Goal: Information Seeking & Learning: Learn about a topic

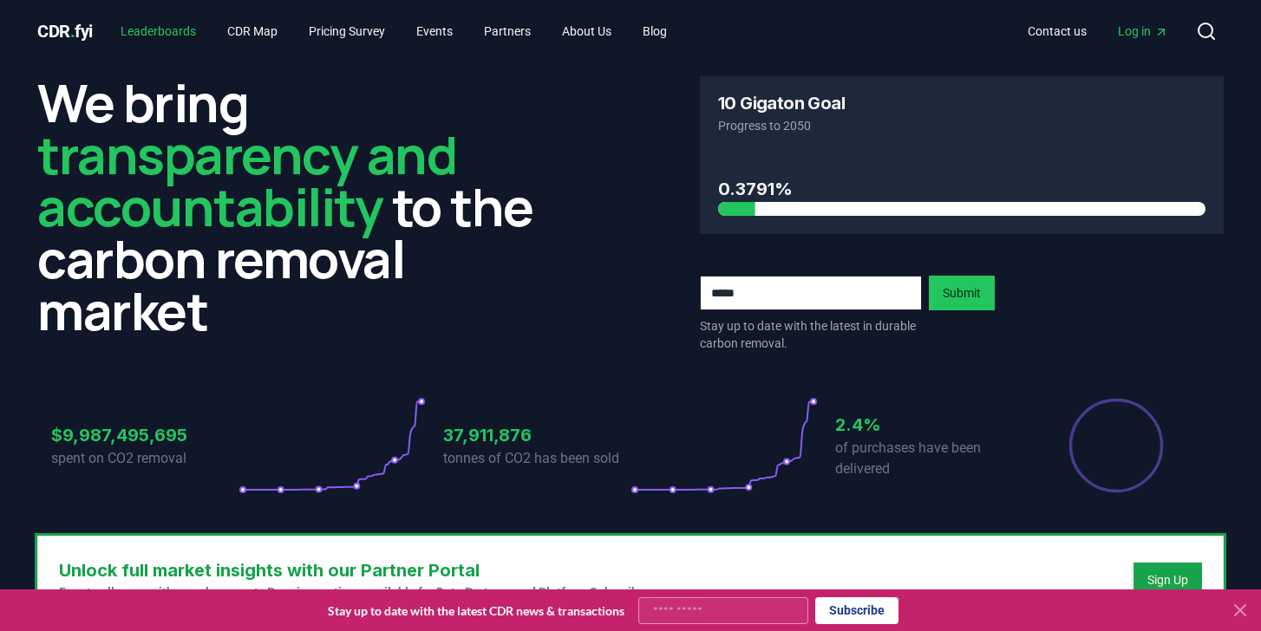
click at [186, 37] on link "Leaderboards" at bounding box center [158, 31] width 103 height 31
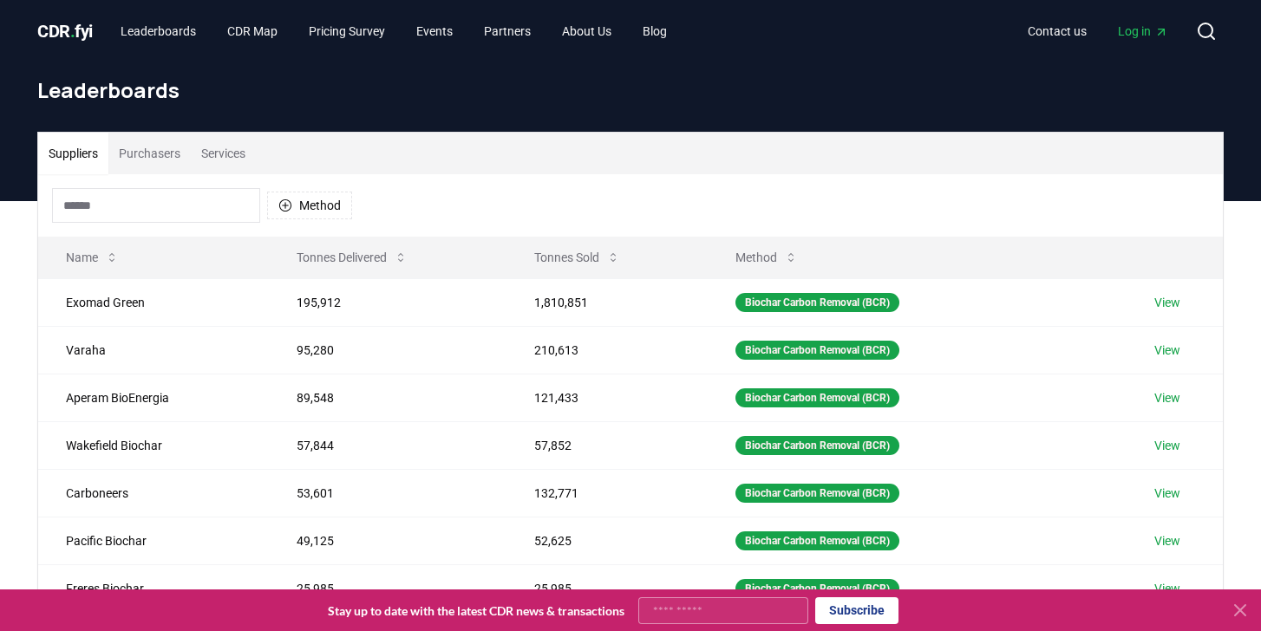
click at [1236, 611] on icon at bounding box center [1239, 610] width 21 height 21
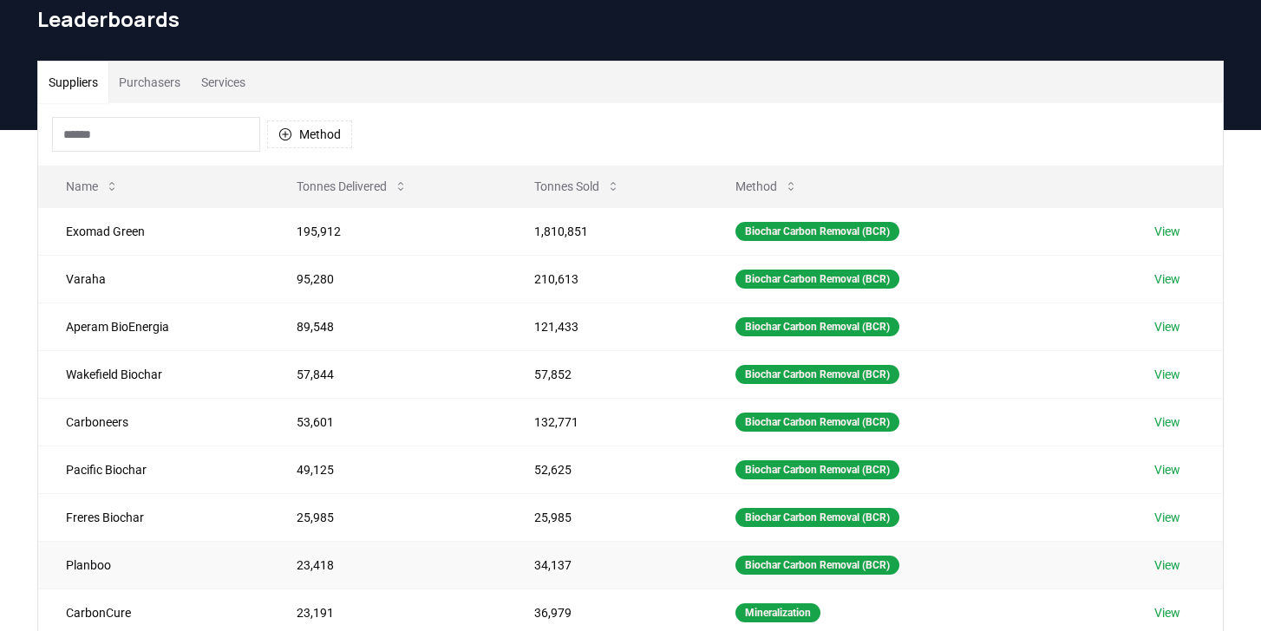
scroll to position [49, 0]
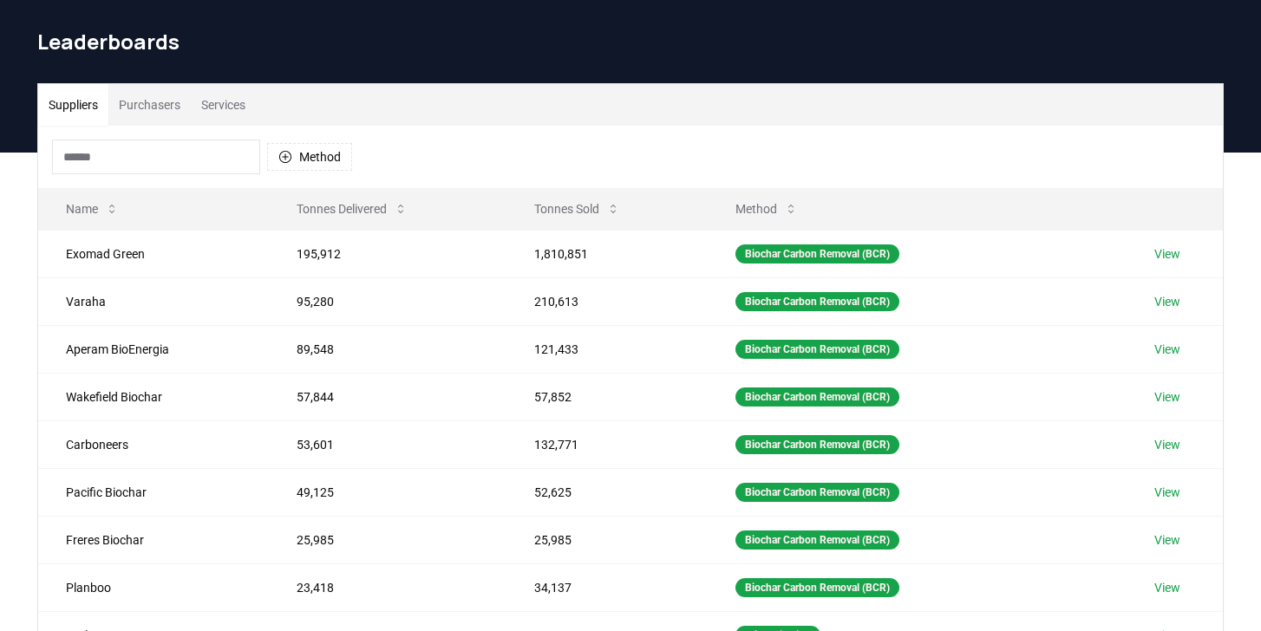
click at [176, 97] on button "Purchasers" at bounding box center [149, 105] width 82 height 42
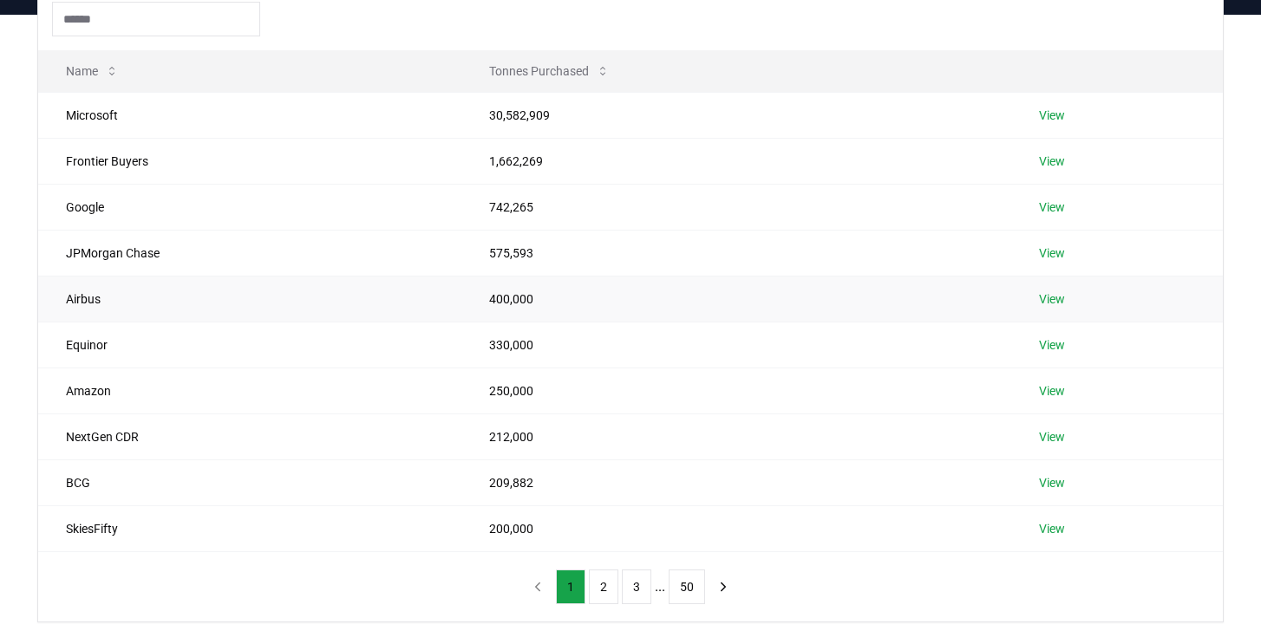
scroll to position [190, 0]
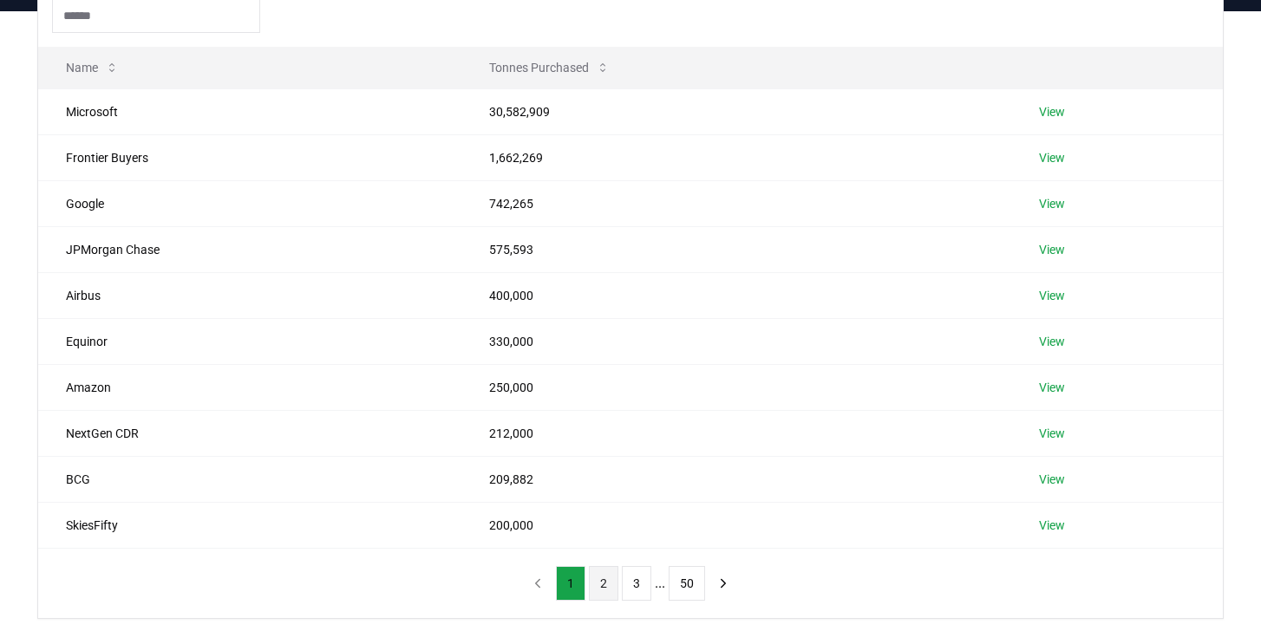
click at [606, 588] on button "2" at bounding box center [603, 583] width 29 height 35
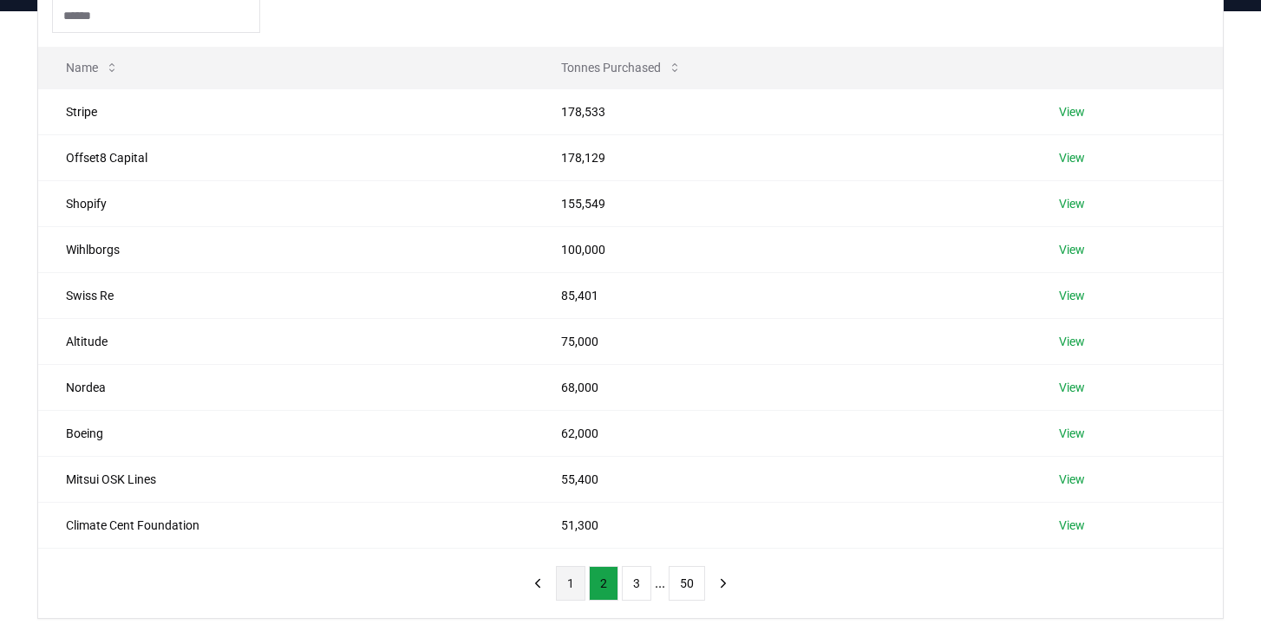
click at [578, 588] on button "1" at bounding box center [570, 583] width 29 height 35
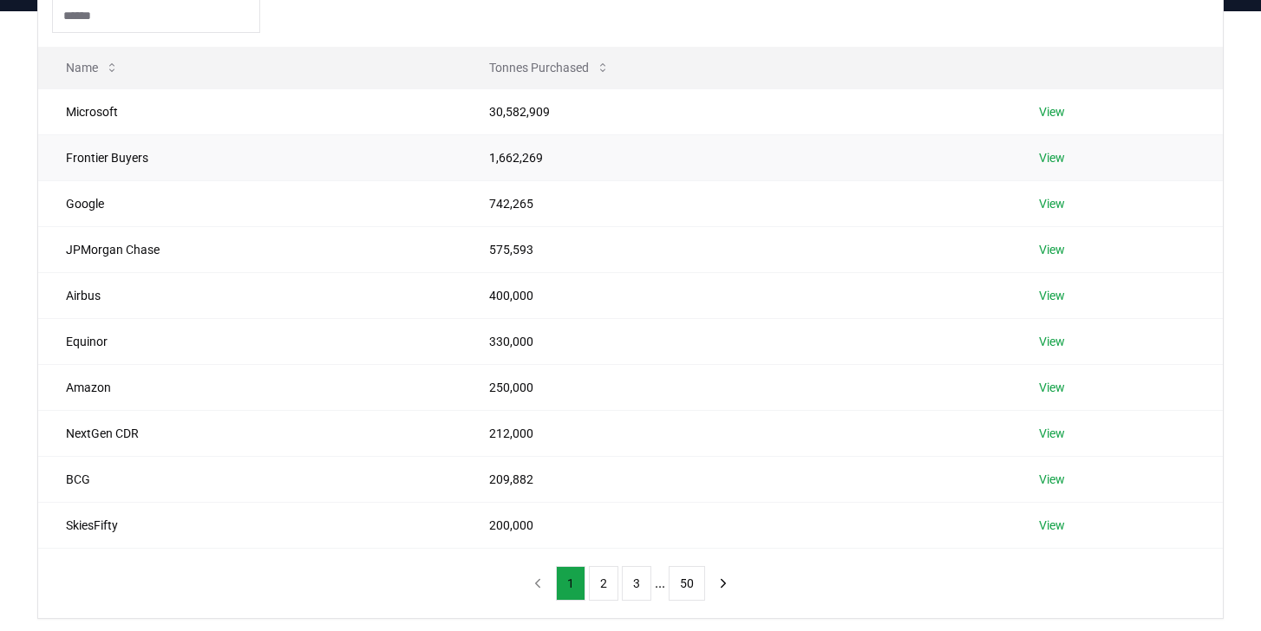
click at [637, 151] on td "1,662,269" at bounding box center [736, 157] width 551 height 46
click at [593, 582] on button "2" at bounding box center [603, 583] width 29 height 35
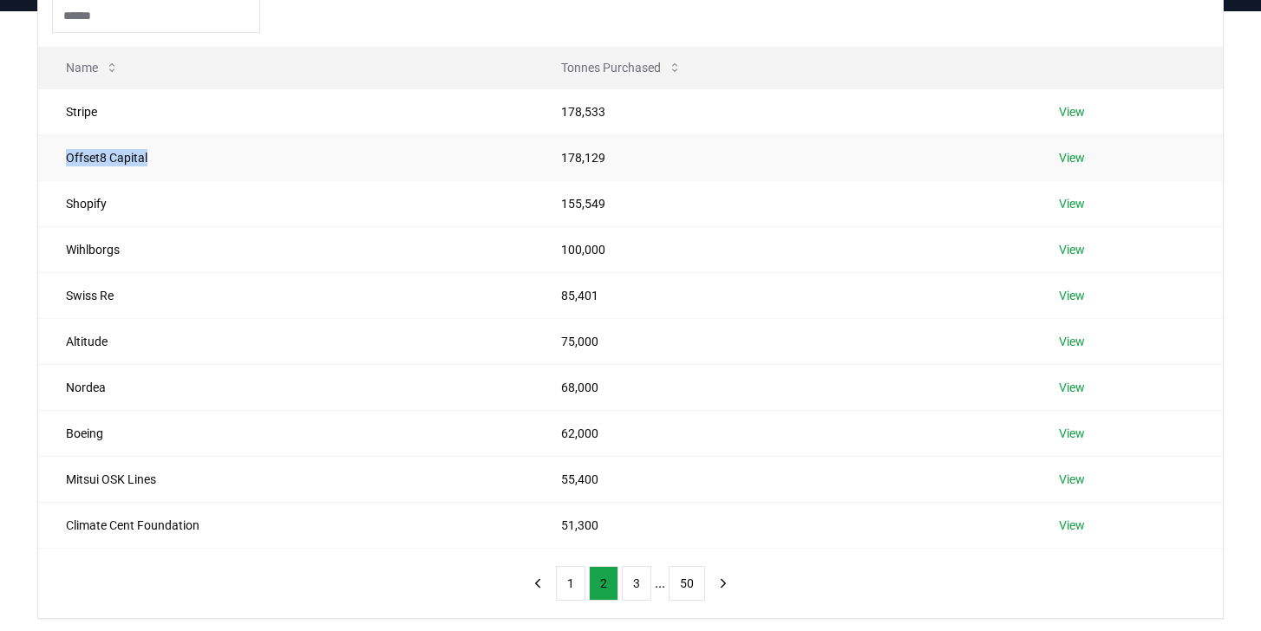
drag, startPoint x: 185, startPoint y: 156, endPoint x: 60, endPoint y: 160, distance: 124.9
click at [60, 160] on td "Offset8 Capital" at bounding box center [285, 157] width 495 height 46
copy td "Offset8 Capital"
drag, startPoint x: 158, startPoint y: 302, endPoint x: 46, endPoint y: 309, distance: 112.1
click at [46, 309] on td "Swiss Re" at bounding box center [285, 295] width 495 height 46
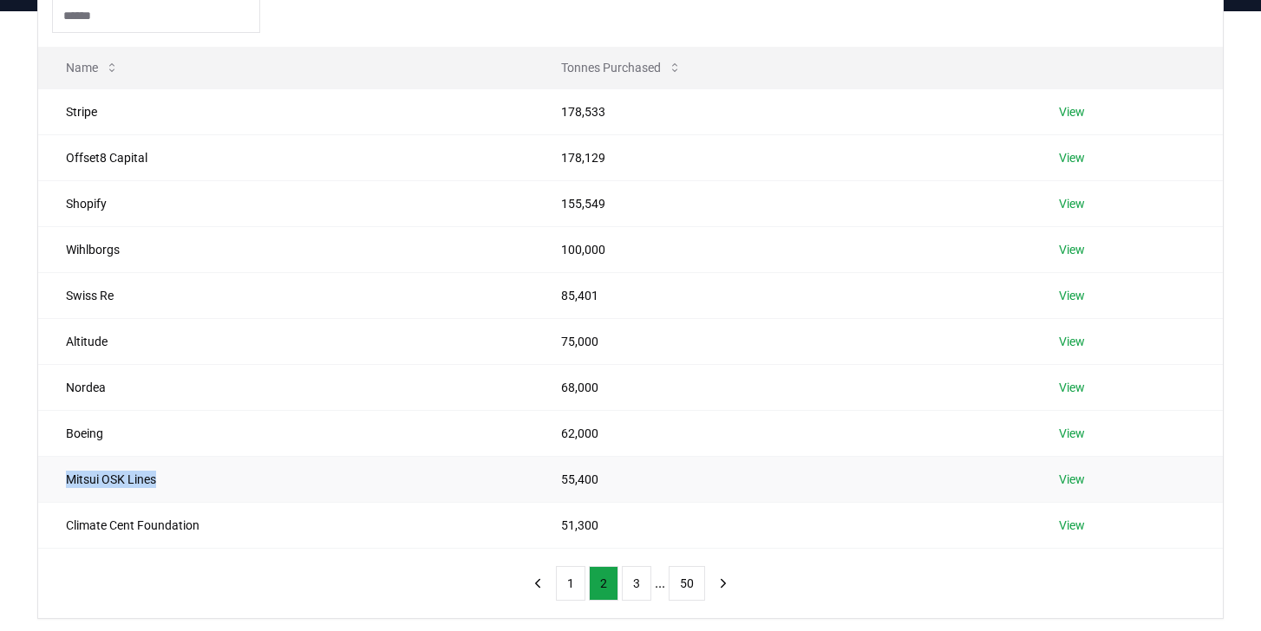
drag, startPoint x: 210, startPoint y: 474, endPoint x: 61, endPoint y: 473, distance: 149.1
click at [61, 473] on td "Mitsui OSK Lines" at bounding box center [285, 479] width 495 height 46
copy td "Mitsui OSK Lines"
click at [641, 585] on button "3" at bounding box center [636, 583] width 29 height 35
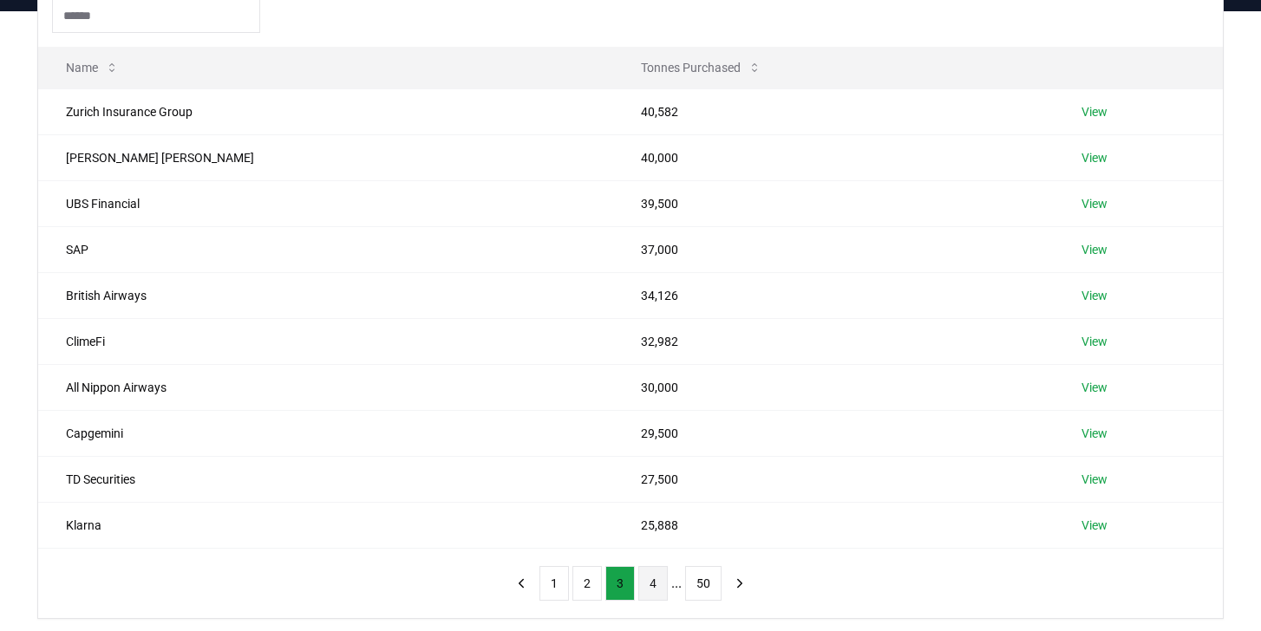
click at [656, 579] on button "4" at bounding box center [652, 583] width 29 height 35
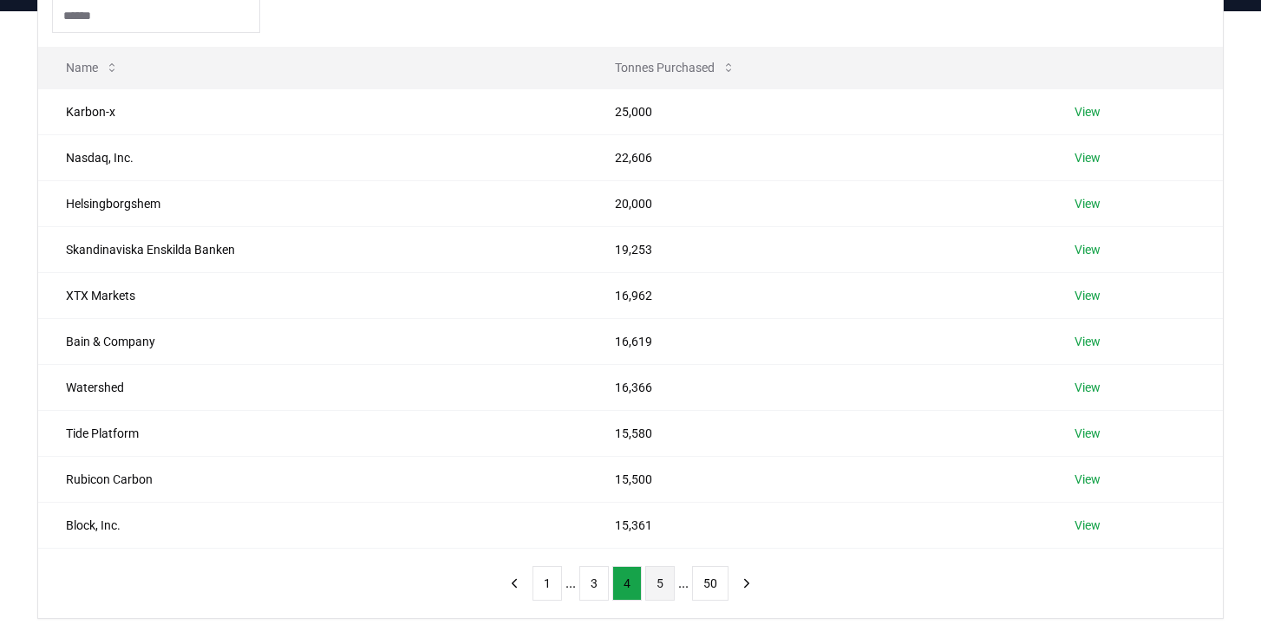
click at [664, 587] on button "5" at bounding box center [659, 583] width 29 height 35
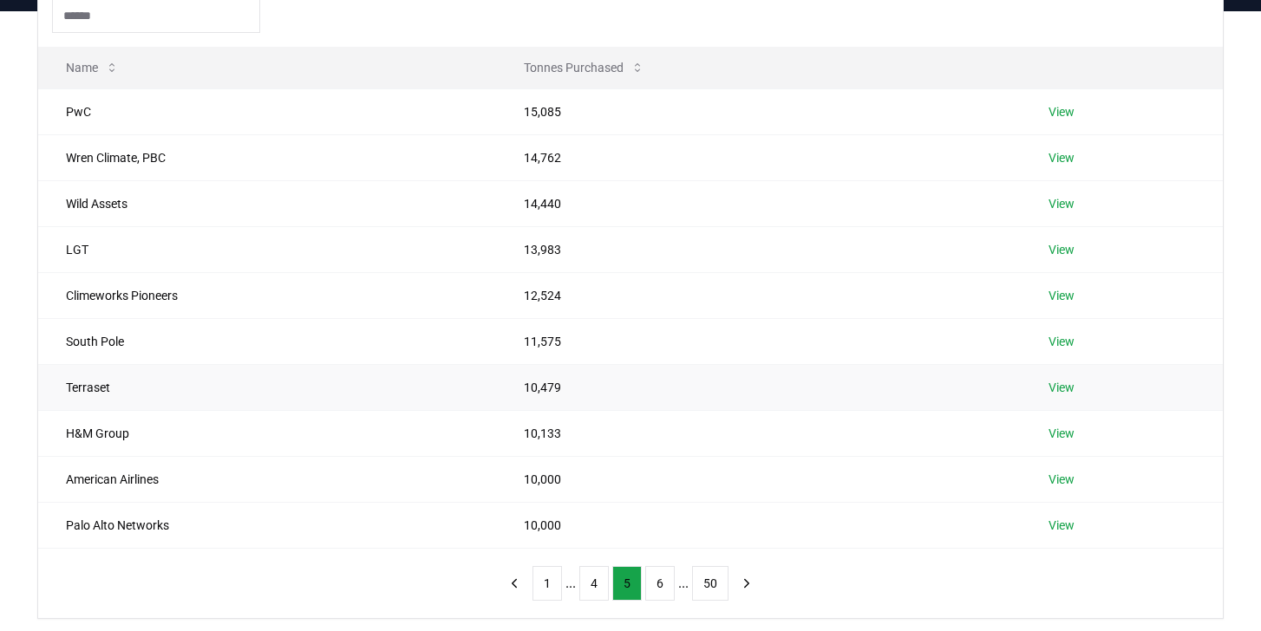
drag, startPoint x: 660, startPoint y: 589, endPoint x: 449, endPoint y: 365, distance: 307.3
click at [450, 365] on div "Name Tonnes Purchased PwC 15,085 View [PERSON_NAME] Climate, PBC 14,762 View Wi…" at bounding box center [630, 301] width 1184 height 634
